Goal: Information Seeking & Learning: Learn about a topic

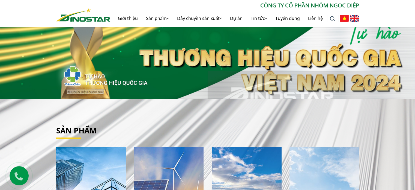
scroll to position [55, 0]
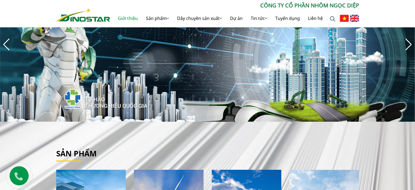
click at [134, 16] on link "Giới thiệu" at bounding box center [128, 18] width 28 height 17
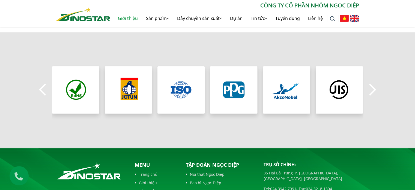
scroll to position [492, 0]
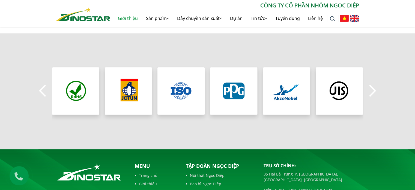
click at [369, 89] on button "Next" at bounding box center [373, 90] width 11 height 19
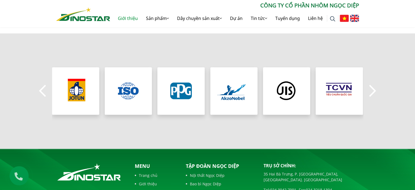
click at [369, 89] on button "Next" at bounding box center [373, 90] width 11 height 19
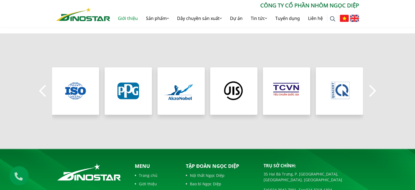
click at [369, 89] on button "Next" at bounding box center [373, 90] width 11 height 19
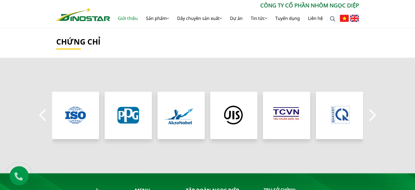
scroll to position [468, 0]
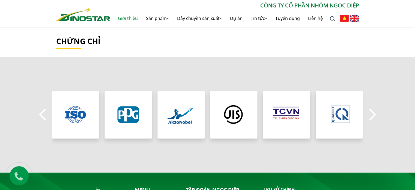
click at [46, 115] on button "Previous" at bounding box center [42, 114] width 11 height 19
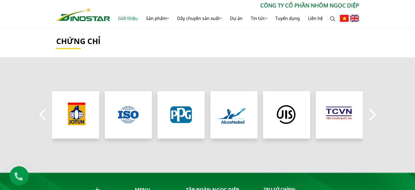
click at [46, 115] on button "Previous" at bounding box center [42, 114] width 11 height 19
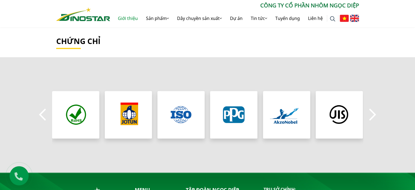
click at [46, 115] on button "Previous" at bounding box center [42, 114] width 11 height 19
click at [132, 113] on img "2 / 8" at bounding box center [128, 114] width 51 height 51
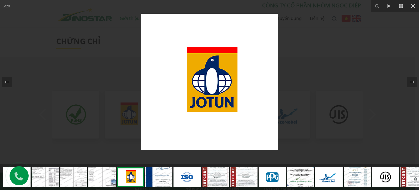
click at [98, 108] on div at bounding box center [209, 82] width 419 height 164
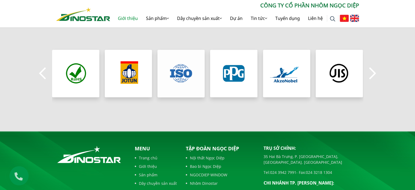
scroll to position [577, 0]
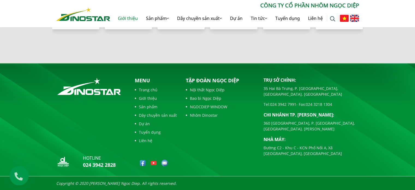
click at [159, 114] on link "Dây chuyền sản xuất" at bounding box center [156, 115] width 42 height 6
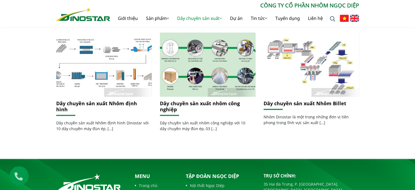
scroll to position [137, 0]
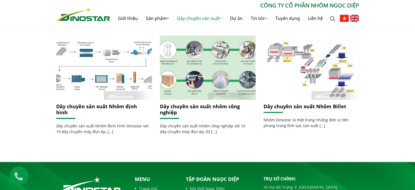
click at [229, 84] on img at bounding box center [207, 67] width 102 height 69
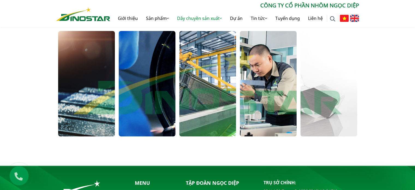
scroll to position [437, 0]
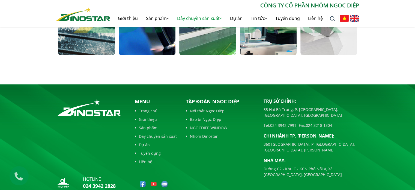
click at [199, 117] on link "Bao bì Ngọc Diệp" at bounding box center [221, 119] width 70 height 6
